Goal: Task Accomplishment & Management: Complete application form

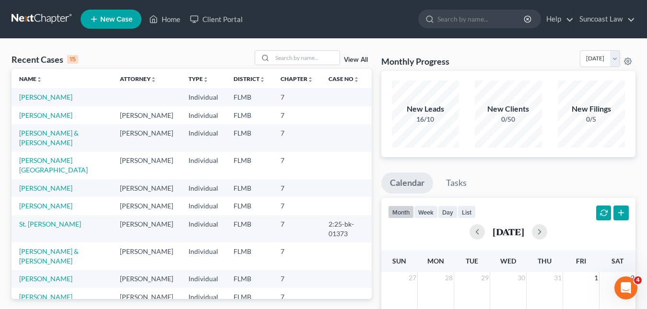
click at [120, 23] on span "New Case" at bounding box center [116, 19] width 32 height 7
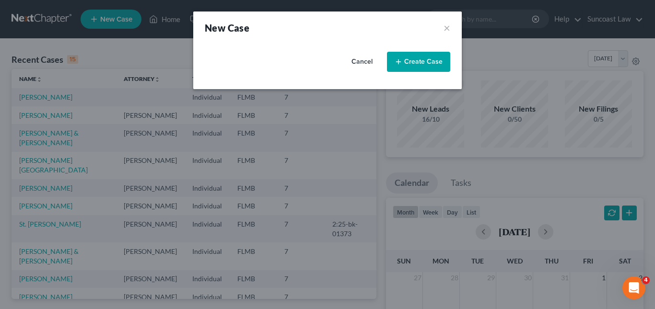
select select "15"
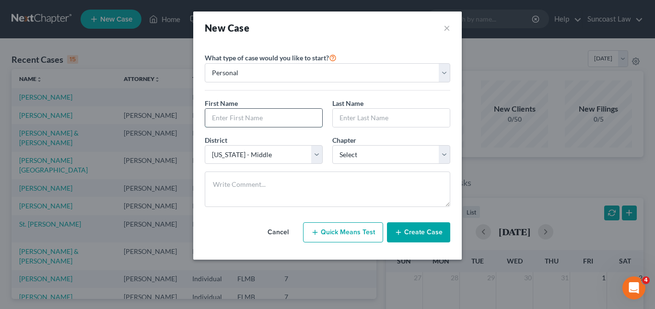
click at [229, 117] on input "text" at bounding box center [263, 118] width 117 height 18
paste input "[PERSON_NAME]"
drag, startPoint x: 235, startPoint y: 120, endPoint x: 265, endPoint y: 120, distance: 30.2
click at [265, 120] on input "[PERSON_NAME]" at bounding box center [263, 118] width 117 height 18
type input "[PERSON_NAME]"
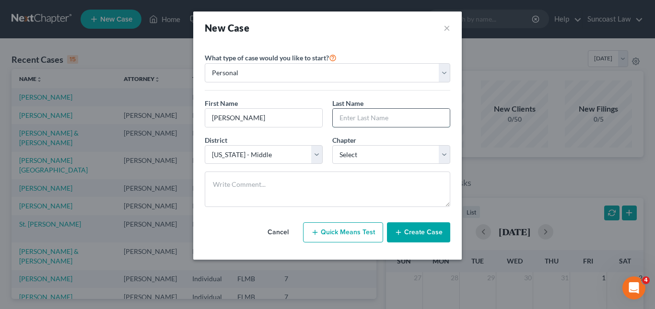
click at [350, 121] on input "text" at bounding box center [391, 118] width 117 height 18
paste input "[PERSON_NAME]"
type input "[PERSON_NAME]"
click at [443, 155] on select "Select 7 11 12 13" at bounding box center [391, 154] width 118 height 19
select select "0"
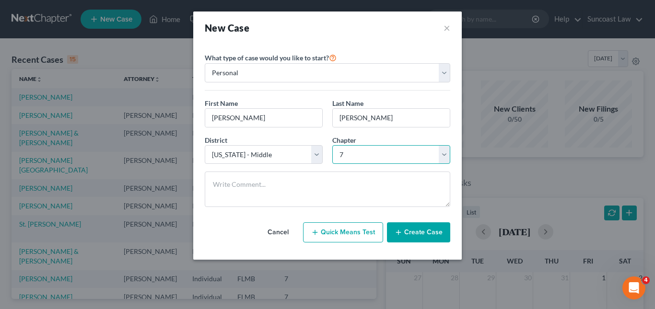
click at [332, 145] on select "Select 7 11 12 13" at bounding box center [391, 154] width 118 height 19
click at [409, 230] on button "Create Case" at bounding box center [418, 232] width 63 height 20
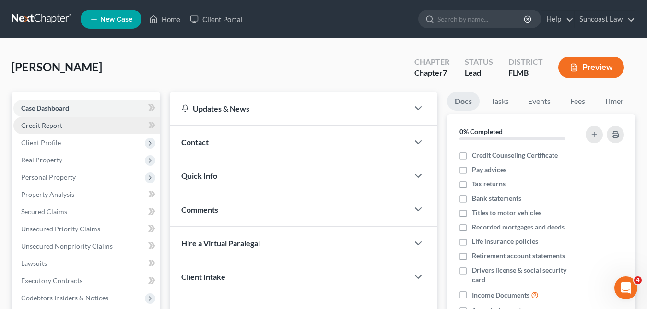
click at [49, 123] on span "Credit Report" at bounding box center [41, 125] width 41 height 8
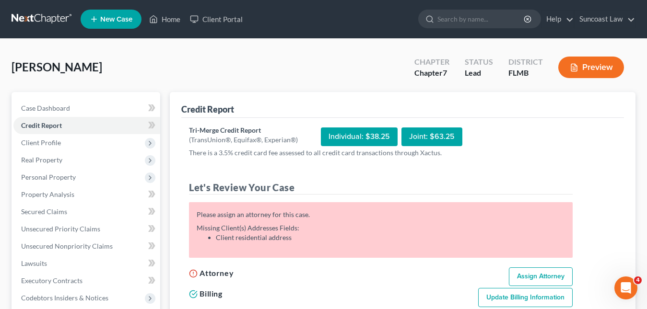
click at [533, 276] on link "Assign Attorney" at bounding box center [541, 276] width 64 height 19
select select "1"
select select "0"
select select "15"
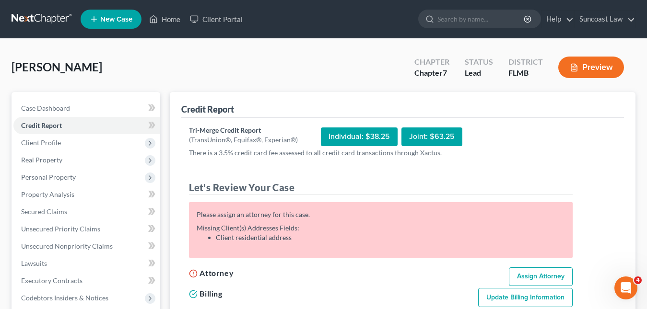
select select "9"
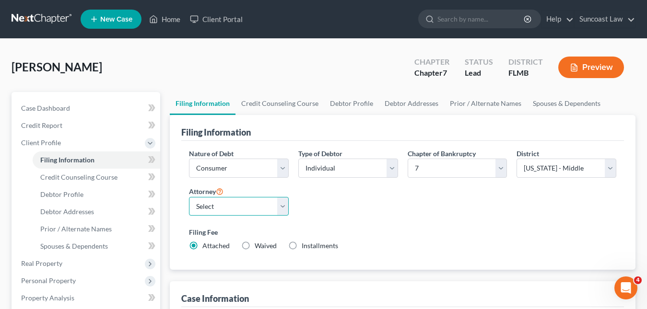
click at [284, 208] on select "Select [PERSON_NAME] - FLMB [PERSON_NAME] - FLMB" at bounding box center [239, 206] width 100 height 19
select select "0"
click at [189, 197] on select "Select [PERSON_NAME] - FLMB [PERSON_NAME] - FLMB" at bounding box center [239, 206] width 100 height 19
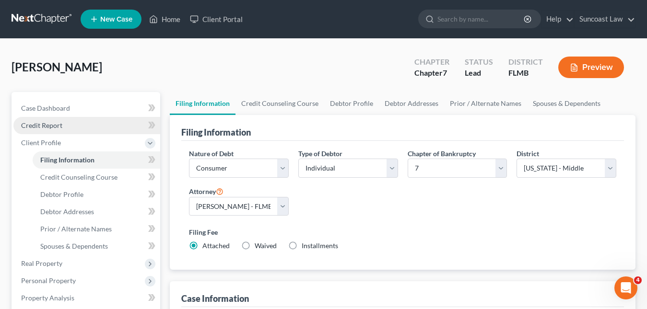
click at [63, 125] on link "Credit Report" at bounding box center [86, 125] width 147 height 17
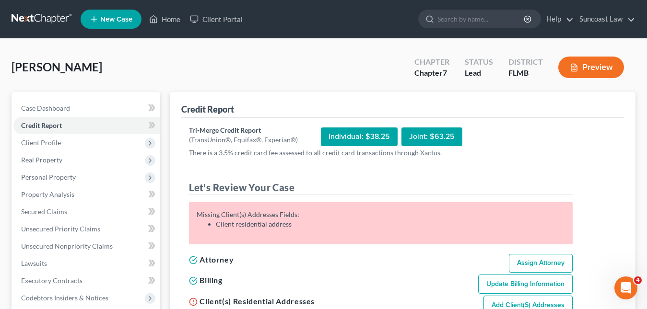
scroll to position [48, 0]
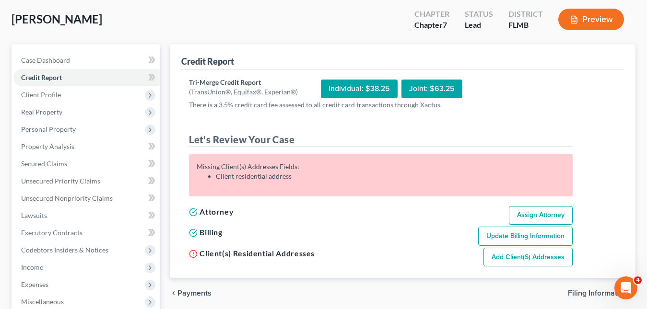
click at [518, 256] on link "Add Client(s) Addresses" at bounding box center [527, 257] width 89 height 19
select select "0"
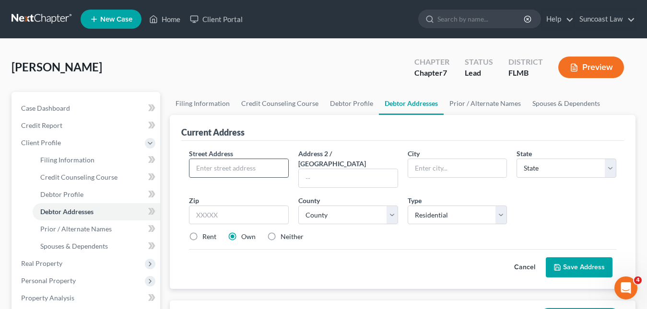
click at [209, 169] on input "text" at bounding box center [238, 168] width 99 height 18
paste input "[STREET_ADDRESS]"
type input "[STREET_ADDRESS]"
click at [222, 206] on input "text" at bounding box center [239, 215] width 100 height 19
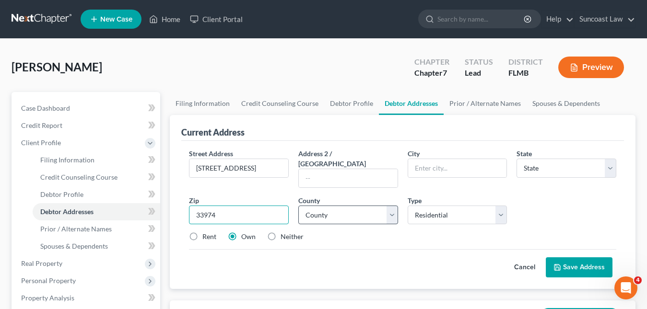
type input "33974"
click at [330, 206] on select "County" at bounding box center [348, 215] width 100 height 19
click at [336, 169] on input "text" at bounding box center [348, 178] width 99 height 18
click at [245, 207] on input "33974" at bounding box center [239, 215] width 100 height 19
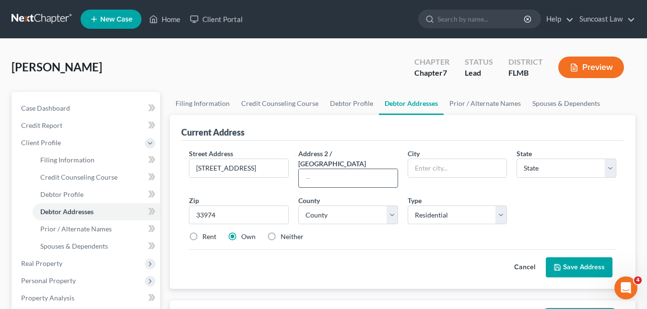
drag, startPoint x: 313, startPoint y: 169, endPoint x: 318, endPoint y: 171, distance: 5.8
click at [313, 169] on input "text" at bounding box center [348, 178] width 99 height 18
click at [372, 207] on select "County" at bounding box center [348, 215] width 100 height 19
click at [372, 208] on select "County" at bounding box center [348, 215] width 100 height 19
click at [423, 172] on input "text" at bounding box center [457, 168] width 99 height 18
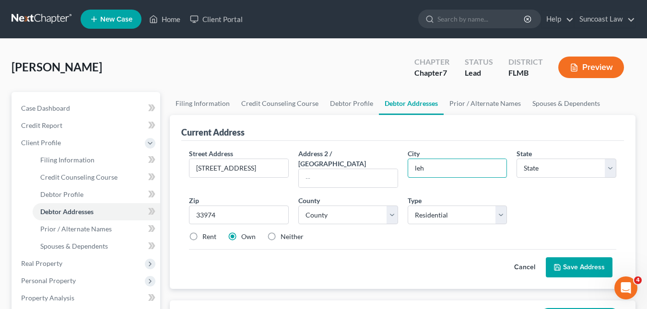
type input "Lehigh Acres"
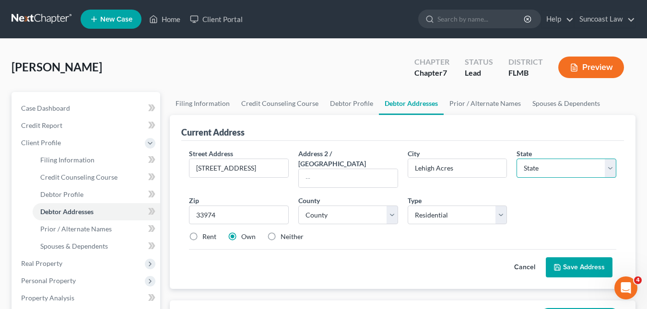
click at [548, 166] on select "State [US_STATE] AK AR AZ CA CO CT DE DC [GEOGRAPHIC_DATA] [GEOGRAPHIC_DATA] GU…" at bounding box center [566, 168] width 100 height 19
select select "9"
click at [516, 159] on select "State [US_STATE] AK AR AZ CA CO CT DE DC [GEOGRAPHIC_DATA] [GEOGRAPHIC_DATA] GU…" at bounding box center [566, 168] width 100 height 19
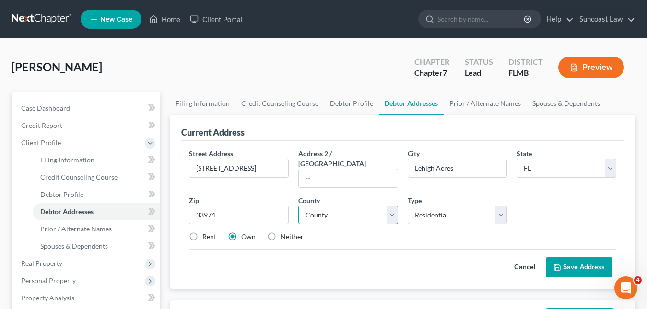
click at [331, 206] on select "County [GEOGRAPHIC_DATA] [GEOGRAPHIC_DATA] [GEOGRAPHIC_DATA] [GEOGRAPHIC_DATA] …" at bounding box center [348, 215] width 100 height 19
select select "34"
click at [298, 206] on select "County [GEOGRAPHIC_DATA] [GEOGRAPHIC_DATA] [GEOGRAPHIC_DATA] [GEOGRAPHIC_DATA] …" at bounding box center [348, 215] width 100 height 19
click at [579, 257] on button "Save Address" at bounding box center [578, 267] width 67 height 20
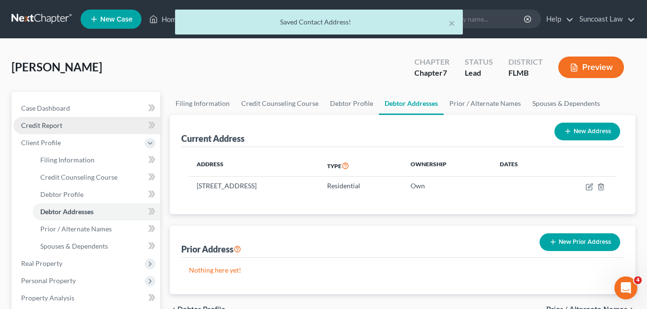
click at [46, 128] on span "Credit Report" at bounding box center [41, 125] width 41 height 8
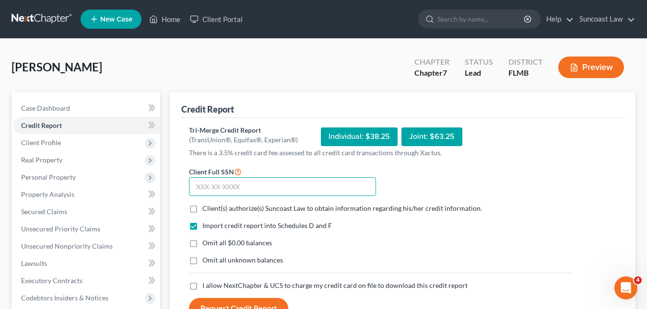
click at [200, 189] on input "text" at bounding box center [282, 186] width 187 height 19
paste input "637-80-7767"
type input "637-80-7767"
click at [202, 210] on label "Client(s) authorize(s) Suncoast Law to obtain information regarding his/her cre…" at bounding box center [341, 209] width 279 height 10
click at [206, 210] on input "Client(s) authorize(s) Suncoast Law to obtain information regarding his/her cre…" at bounding box center [209, 207] width 6 height 6
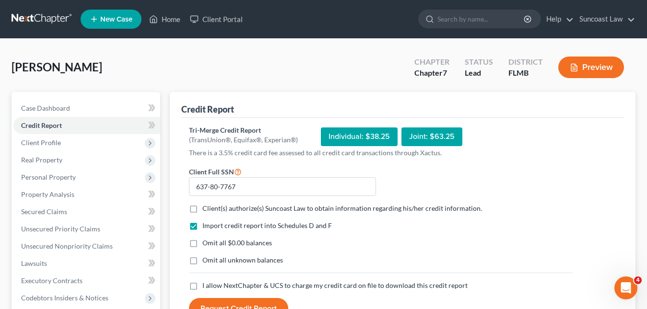
checkbox input "true"
click at [202, 286] on label "I allow NextChapter & UCS to charge my credit card on file to download this cre…" at bounding box center [334, 286] width 265 height 10
click at [206, 286] on input "I allow NextChapter & UCS to charge my credit card on file to download this cre…" at bounding box center [209, 284] width 6 height 6
checkbox input "true"
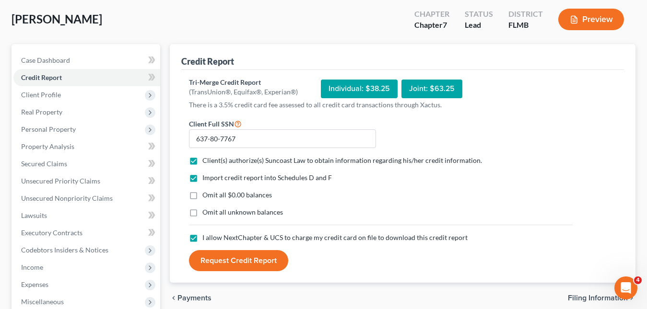
click at [262, 267] on button "Request Credit Report" at bounding box center [238, 260] width 99 height 21
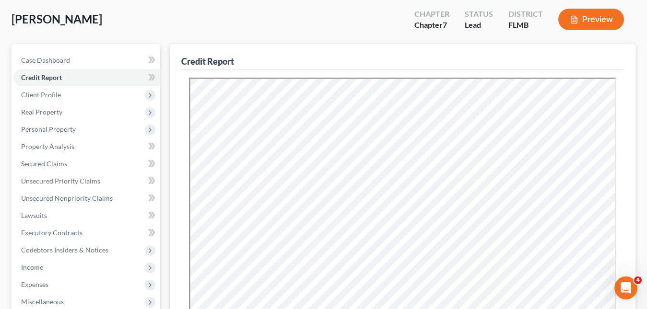
scroll to position [0, 0]
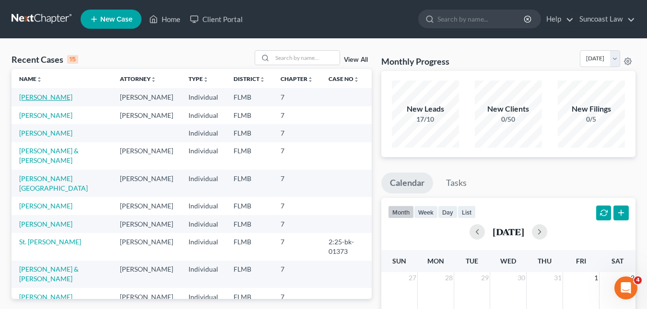
click at [59, 100] on link "[PERSON_NAME]" at bounding box center [45, 97] width 53 height 8
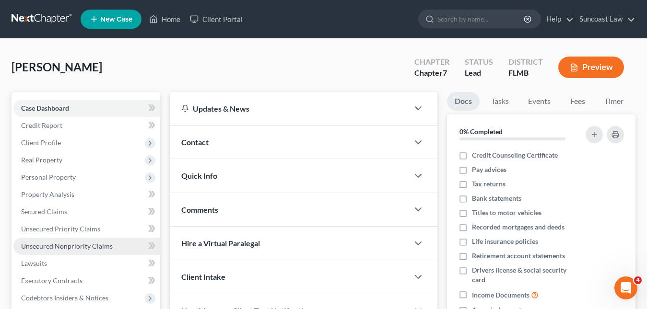
click at [77, 247] on span "Unsecured Nonpriority Claims" at bounding box center [67, 246] width 92 height 8
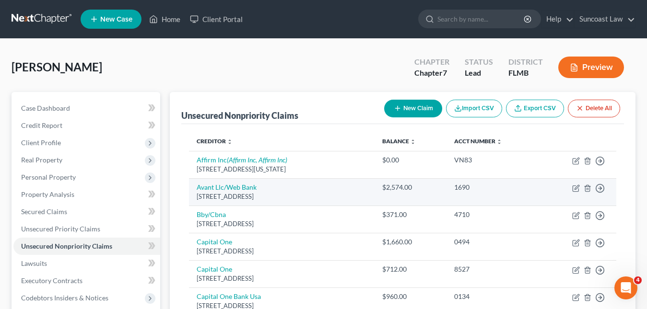
scroll to position [48, 0]
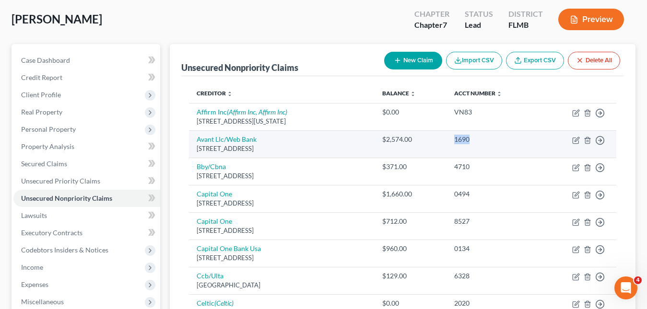
drag, startPoint x: 487, startPoint y: 141, endPoint x: 466, endPoint y: 139, distance: 20.3
click at [466, 139] on div "1690" at bounding box center [493, 140] width 78 height 10
copy div "1690"
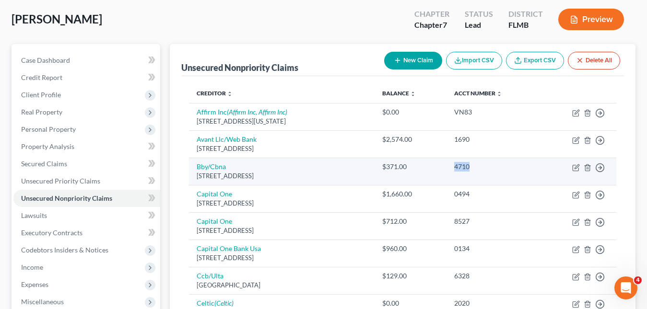
drag, startPoint x: 488, startPoint y: 165, endPoint x: 462, endPoint y: 165, distance: 25.9
click at [462, 165] on td "4710" at bounding box center [492, 171] width 93 height 27
copy div "4710"
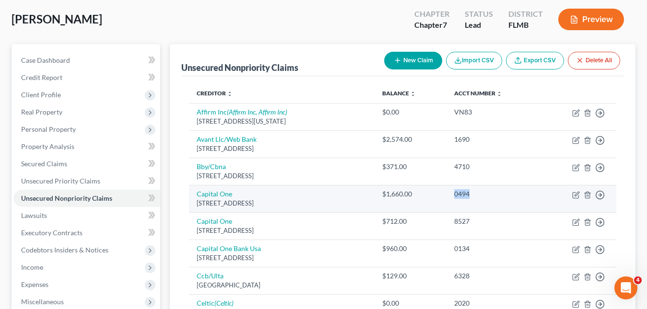
drag, startPoint x: 480, startPoint y: 195, endPoint x: 465, endPoint y: 195, distance: 14.9
click at [465, 195] on div "0494" at bounding box center [493, 194] width 78 height 10
copy div "0494"
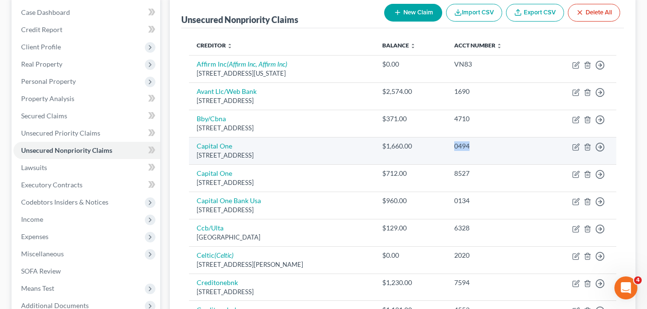
scroll to position [144, 0]
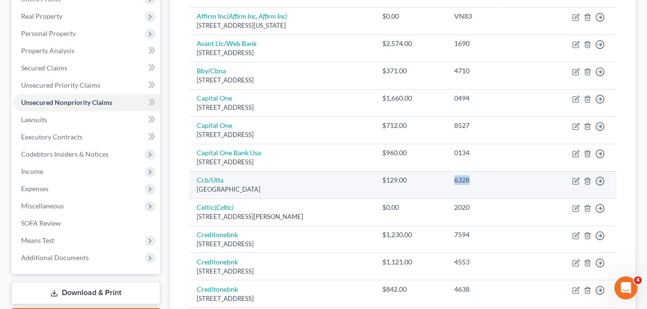
drag, startPoint x: 490, startPoint y: 180, endPoint x: 465, endPoint y: 176, distance: 25.2
click at [465, 176] on td "6328" at bounding box center [492, 184] width 93 height 27
copy div "6328"
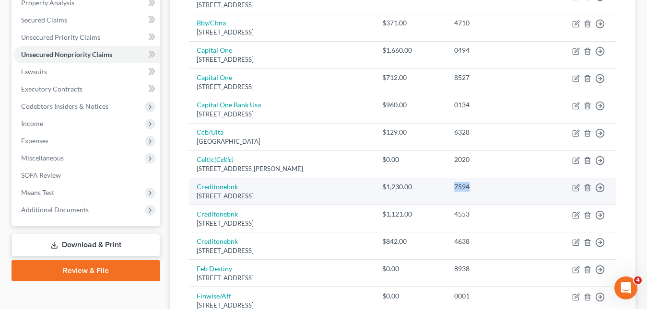
drag, startPoint x: 491, startPoint y: 188, endPoint x: 464, endPoint y: 186, distance: 27.4
click at [462, 187] on td "7594" at bounding box center [492, 191] width 93 height 27
copy div "7594"
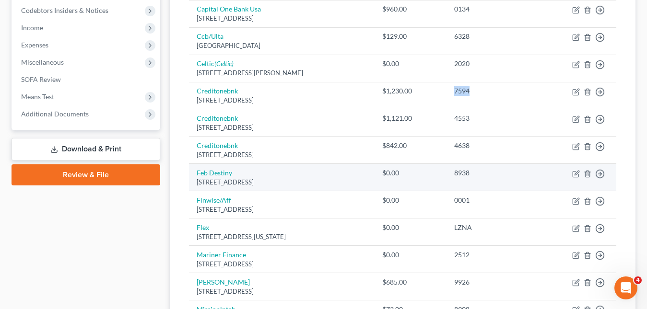
scroll to position [336, 0]
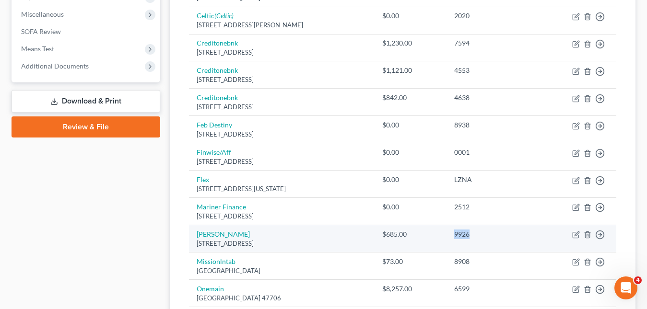
drag, startPoint x: 491, startPoint y: 233, endPoint x: 466, endPoint y: 233, distance: 24.9
click at [466, 233] on div "9926" at bounding box center [493, 235] width 78 height 10
copy div "9926"
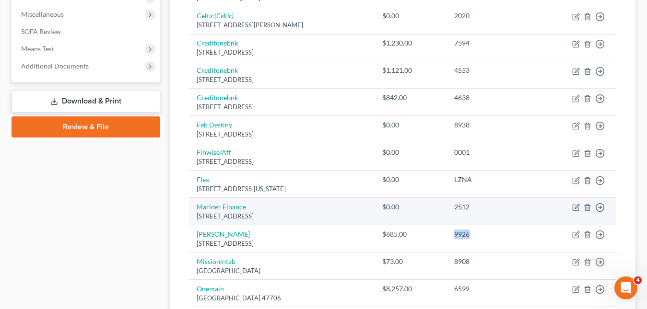
scroll to position [383, 0]
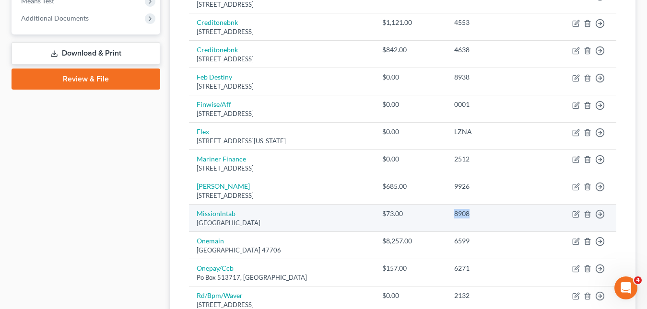
drag, startPoint x: 488, startPoint y: 212, endPoint x: 471, endPoint y: 213, distance: 16.8
click at [462, 212] on td "8908" at bounding box center [492, 218] width 93 height 27
copy div "8908"
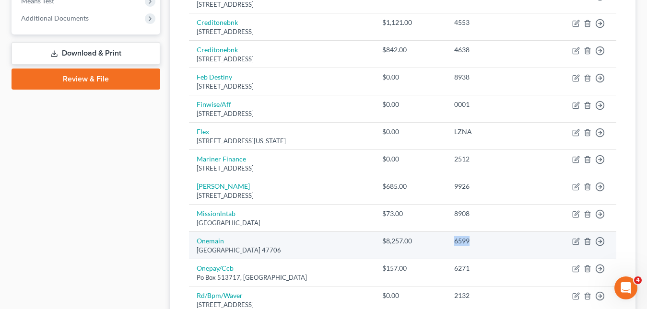
drag, startPoint x: 488, startPoint y: 243, endPoint x: 466, endPoint y: 242, distance: 22.1
click at [466, 242] on div "6599" at bounding box center [493, 241] width 78 height 10
copy div "6599"
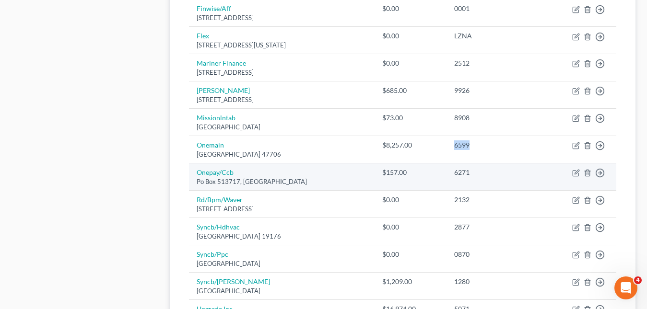
scroll to position [527, 0]
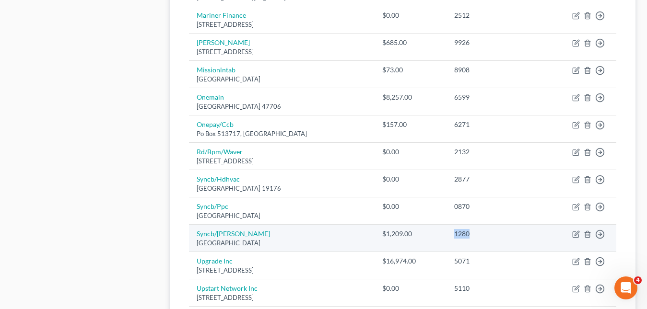
drag, startPoint x: 485, startPoint y: 235, endPoint x: 466, endPoint y: 234, distance: 18.7
click at [466, 234] on div "1280" at bounding box center [493, 234] width 78 height 10
copy div "1280"
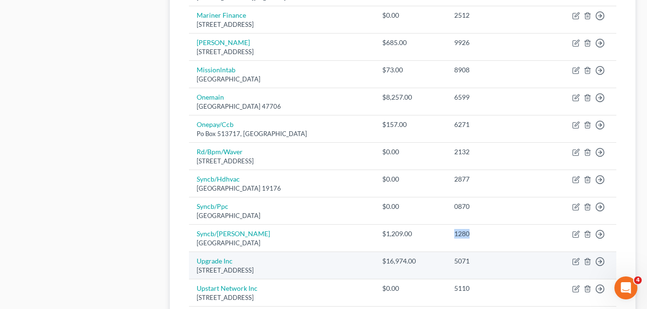
scroll to position [575, 0]
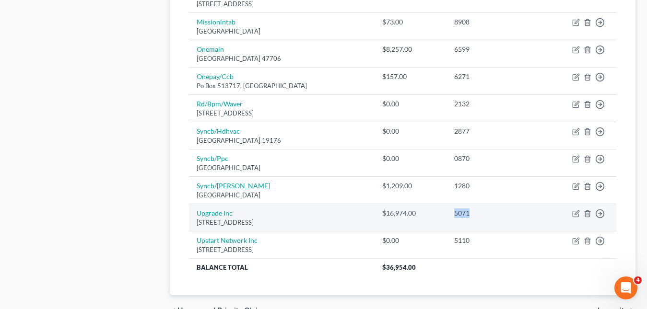
drag, startPoint x: 487, startPoint y: 215, endPoint x: 468, endPoint y: 213, distance: 18.7
click at [466, 213] on div "5071" at bounding box center [493, 214] width 78 height 10
copy div "5071"
